Goal: Find specific page/section: Find specific page/section

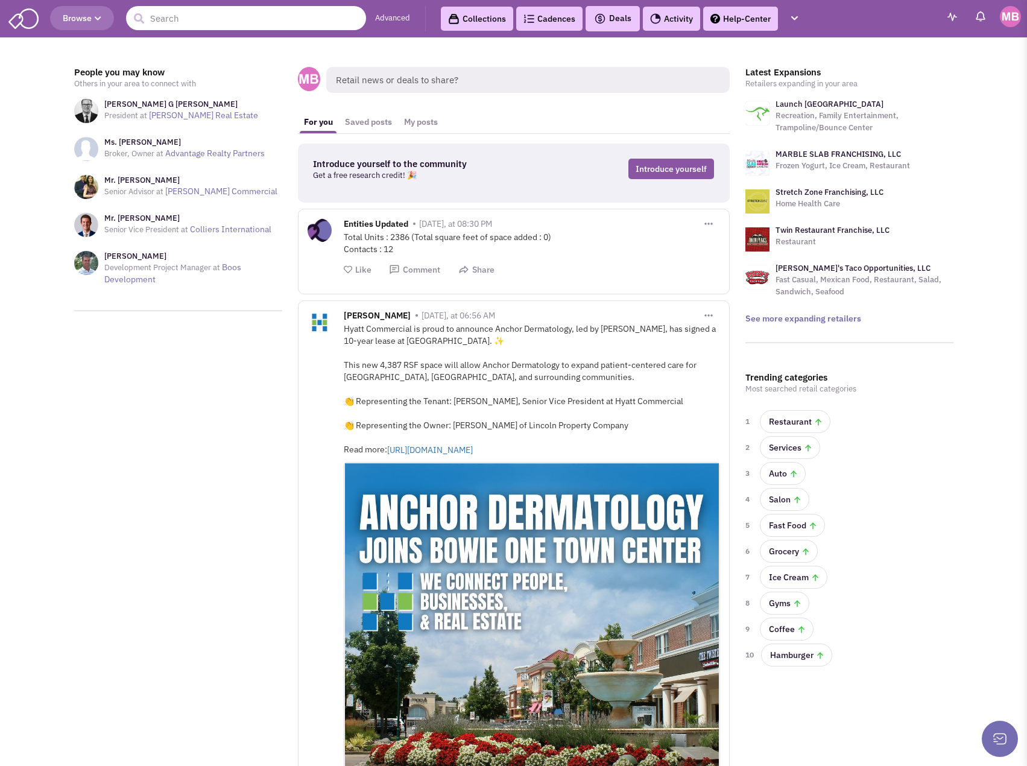
click at [204, 16] on input "text" at bounding box center [246, 18] width 240 height 24
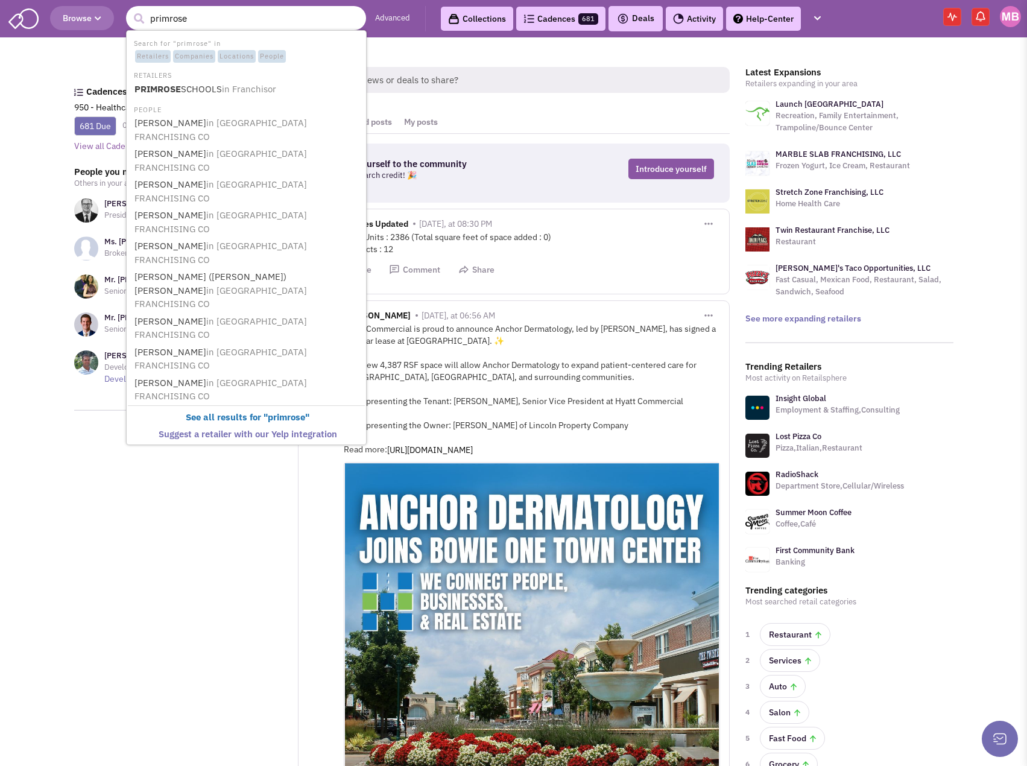
type input "PRIMROSE SCHOOLS"
click at [181, 84] on b "PRIMROSE" at bounding box center [157, 88] width 46 height 11
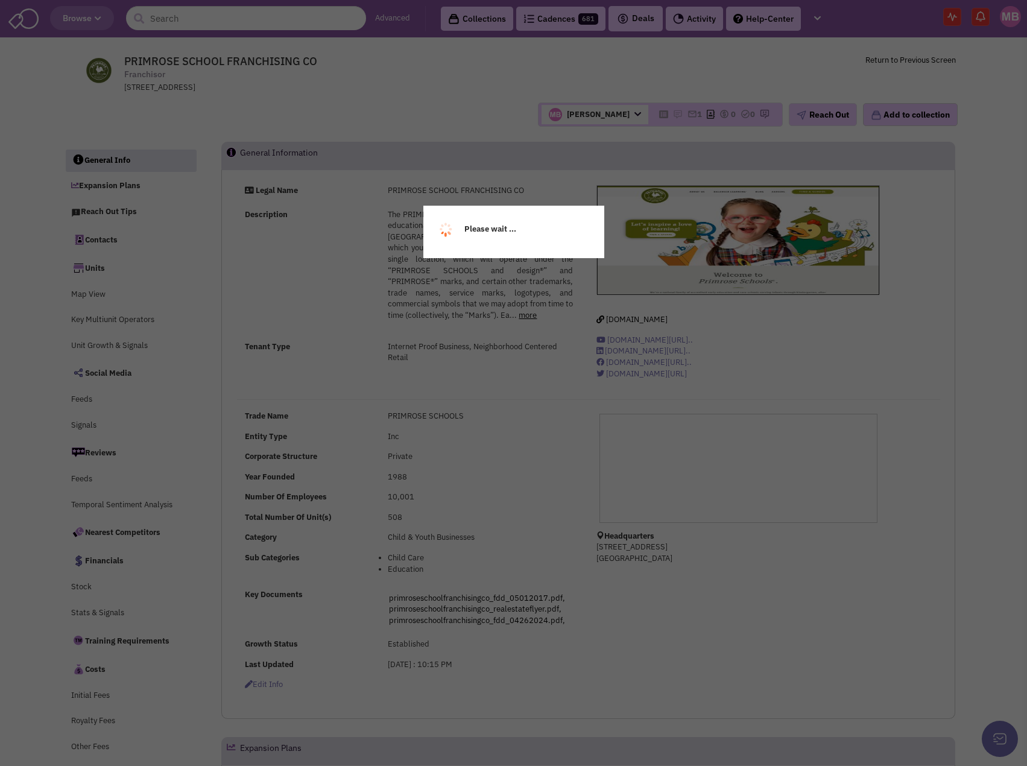
click at [364, 358] on div "Please wait ..." at bounding box center [513, 383] width 1027 height 766
select select
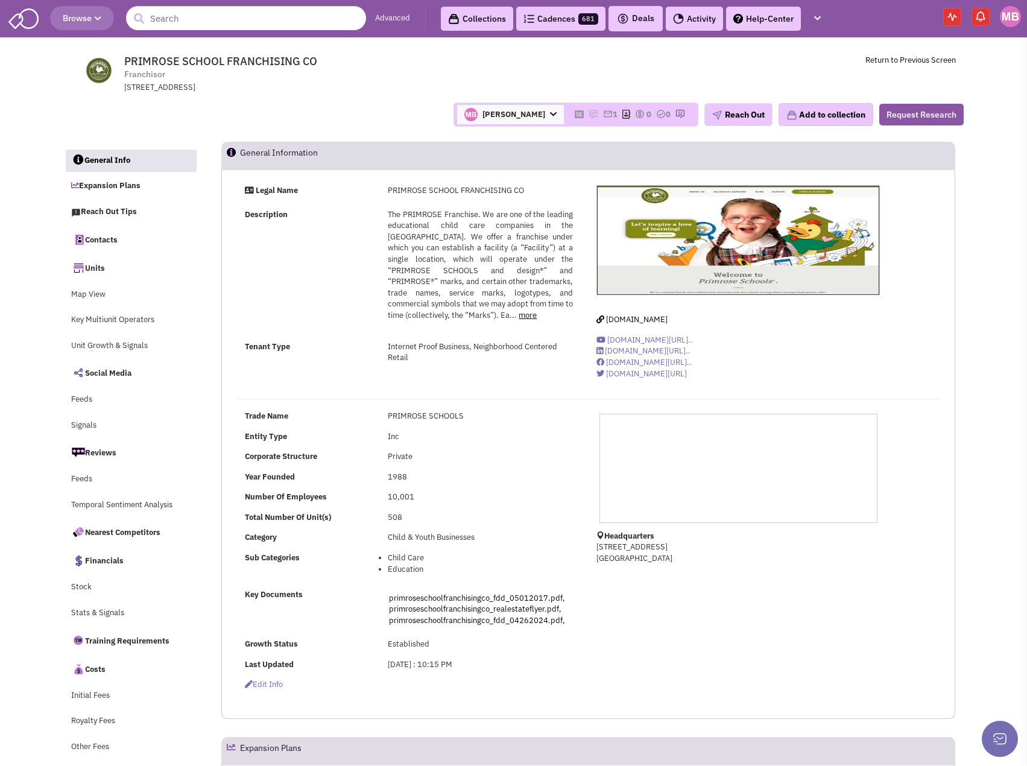
select select
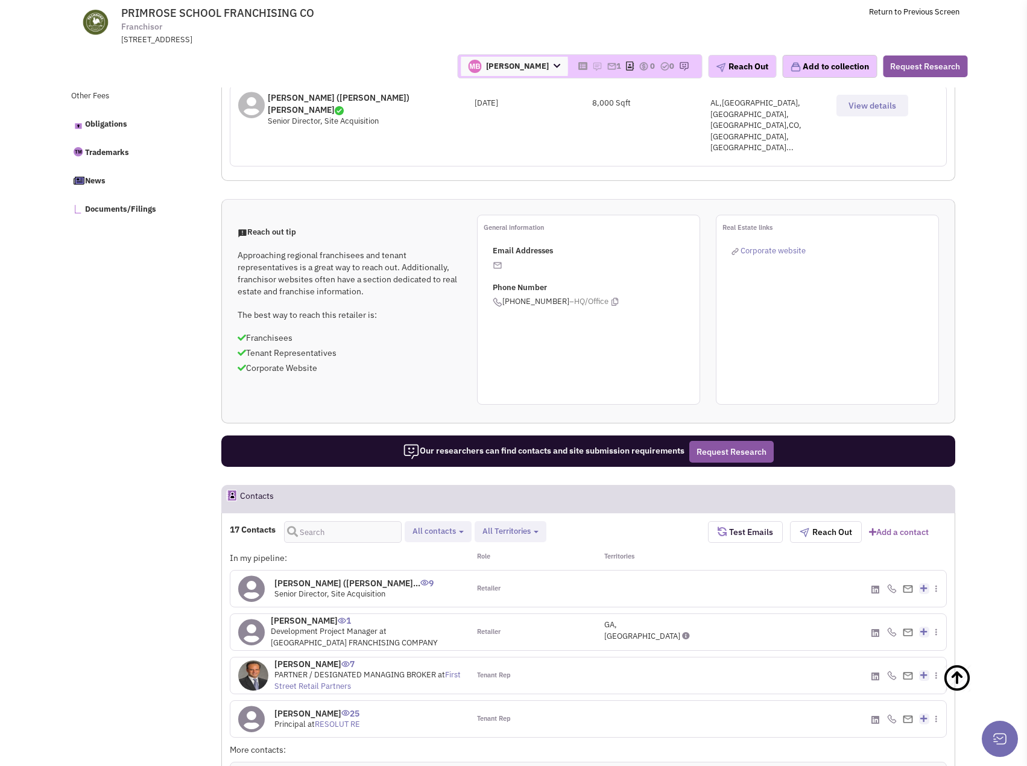
scroll to position [618, 0]
